Goal: Task Accomplishment & Management: Use online tool/utility

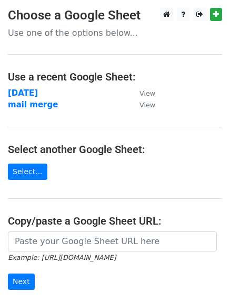
click at [35, 99] on td "mail merge" at bounding box center [68, 105] width 121 height 12
click at [24, 94] on strong "[DATE]" at bounding box center [23, 92] width 30 height 9
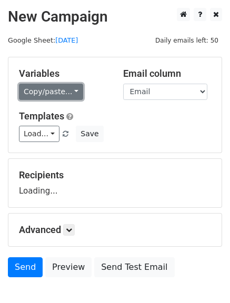
click at [71, 95] on link "Copy/paste..." at bounding box center [51, 92] width 64 height 16
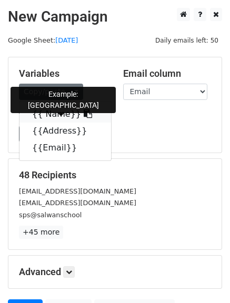
click at [78, 116] on link "{{ Name}}" at bounding box center [64, 114] width 91 height 17
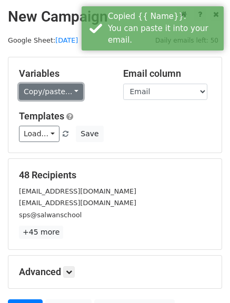
click at [71, 95] on link "Copy/paste..." at bounding box center [51, 92] width 64 height 16
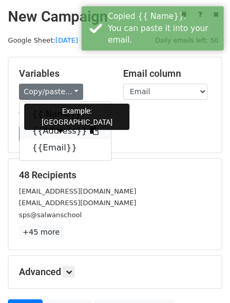
click at [90, 134] on icon at bounding box center [94, 130] width 8 height 8
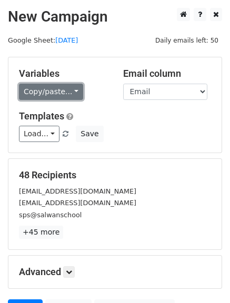
click at [69, 89] on link "Copy/paste..." at bounding box center [51, 92] width 64 height 16
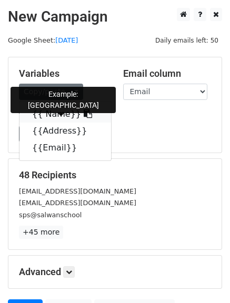
click at [84, 115] on icon at bounding box center [88, 113] width 8 height 8
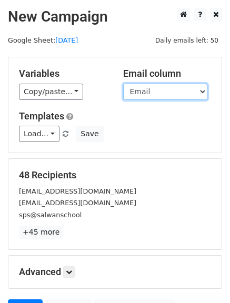
click at [160, 95] on select "Name Address Email" at bounding box center [165, 92] width 84 height 16
click at [147, 97] on select "Name Address Email" at bounding box center [165, 92] width 84 height 16
